Goal: Check status: Check status

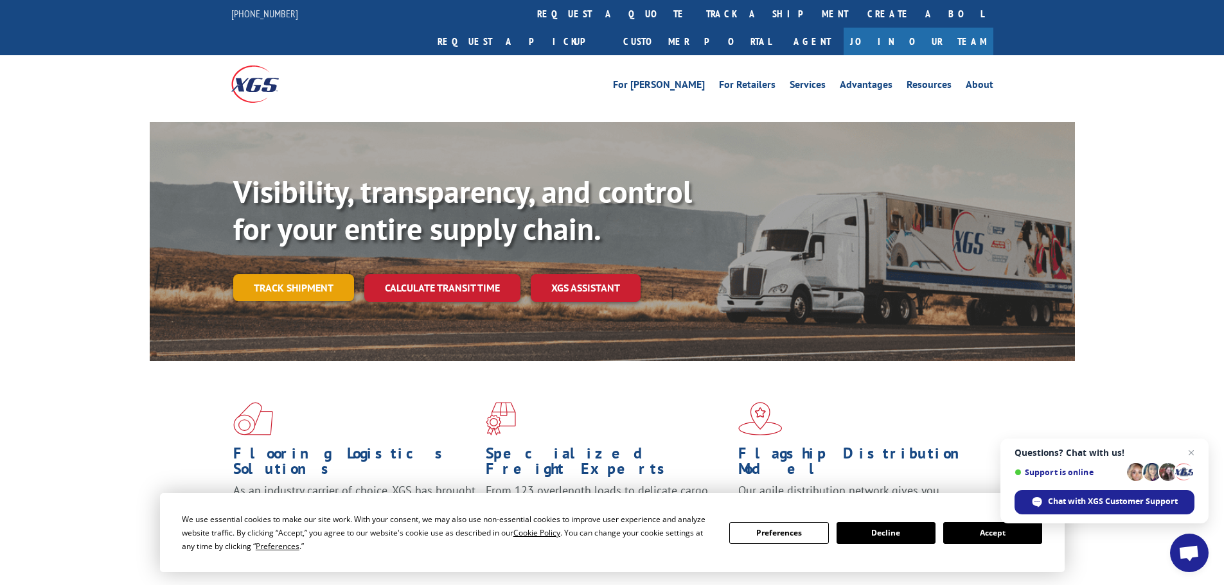
click at [290, 274] on link "Track shipment" at bounding box center [293, 287] width 121 height 27
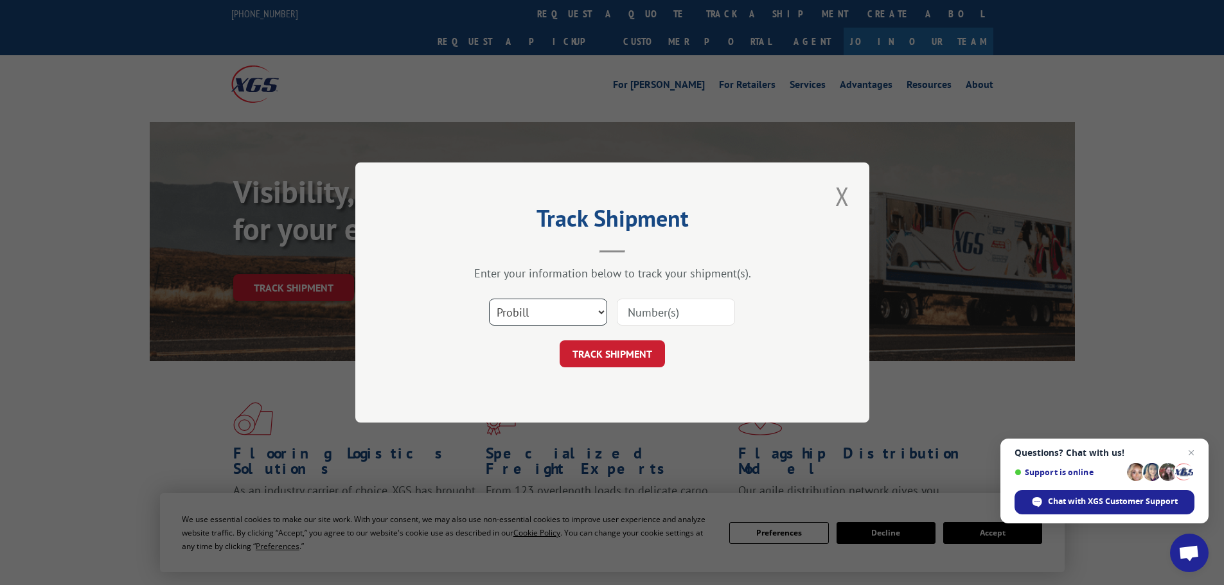
click at [537, 312] on select "Select category... Probill BOL PO" at bounding box center [548, 312] width 118 height 27
select select "bol"
click at [489, 299] on select "Select category... Probill BOL PO" at bounding box center [548, 312] width 118 height 27
click at [634, 308] on input at bounding box center [676, 312] width 118 height 27
paste input "5956146"
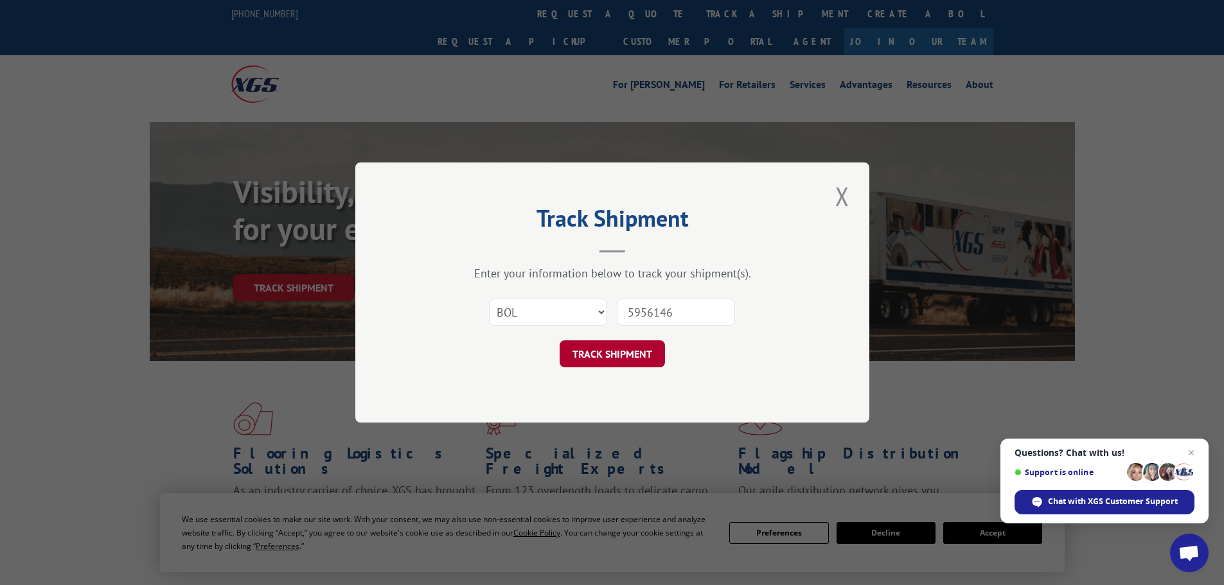
type input "5956146"
click at [628, 347] on button "TRACK SHIPMENT" at bounding box center [612, 354] width 105 height 27
